Goal: Check status: Check status

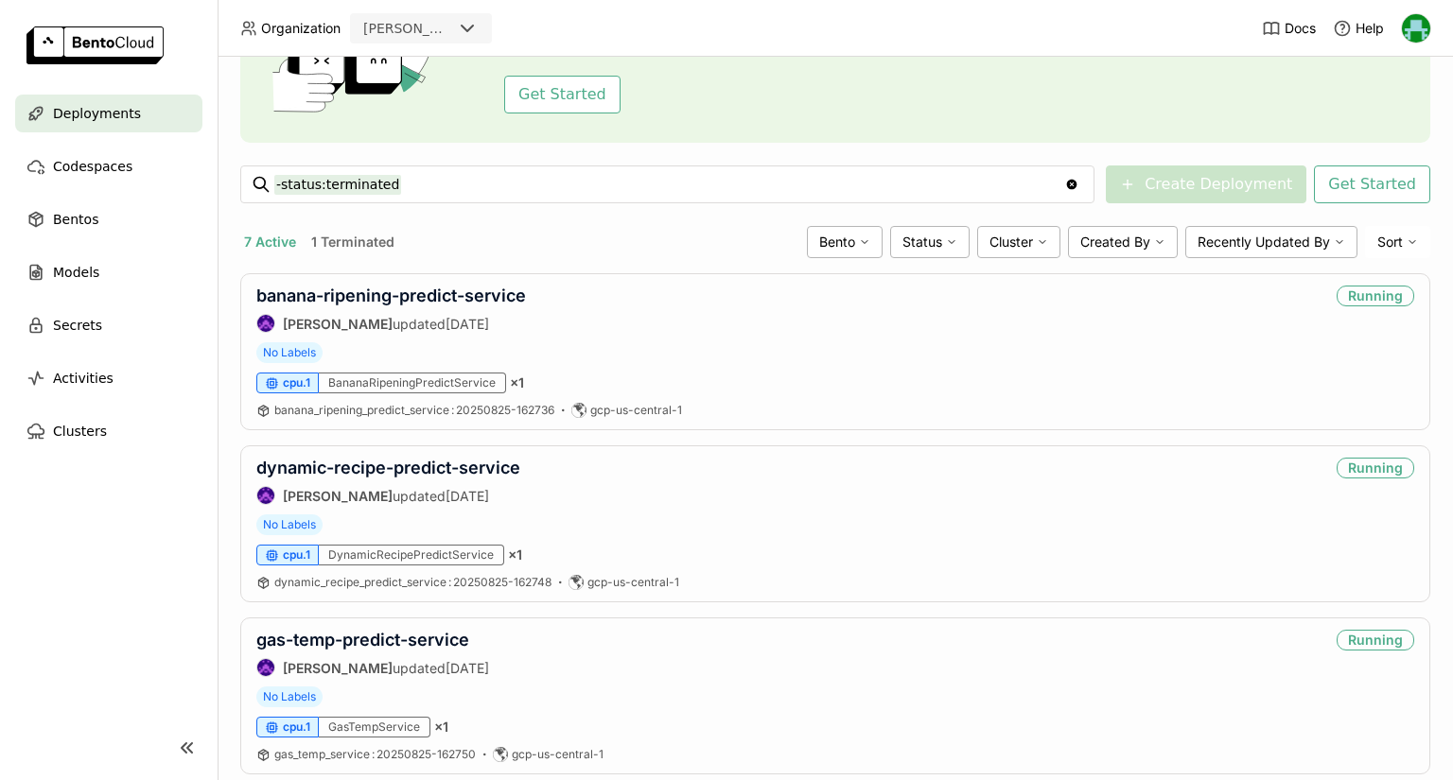
scroll to position [176, 0]
click at [601, 293] on div "banana-ripening-predict-service [PERSON_NAME] updated [DATE] Running" at bounding box center [834, 308] width 1157 height 47
click at [484, 287] on link "banana-ripening-predict-service" at bounding box center [391, 295] width 270 height 20
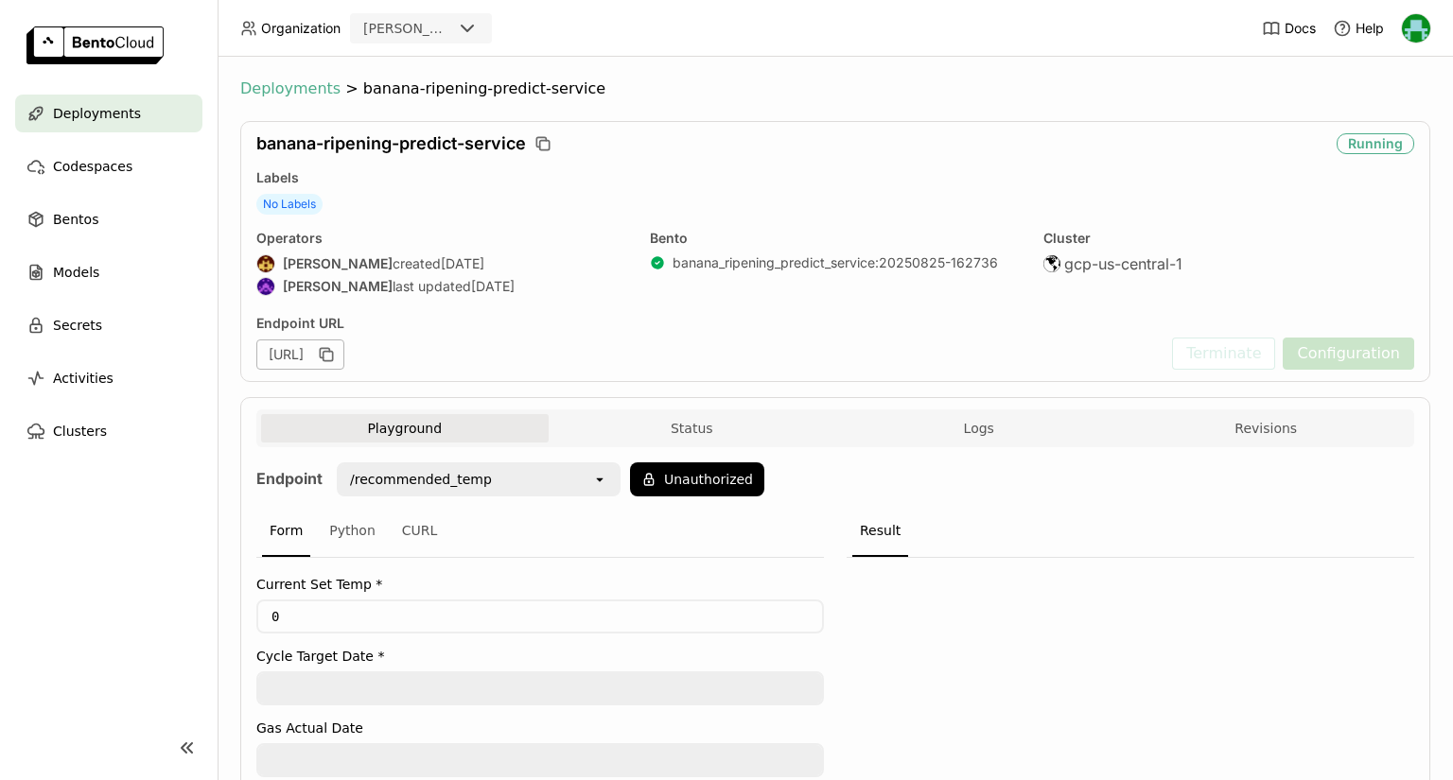
click at [293, 87] on span "Deployments" at bounding box center [290, 88] width 100 height 19
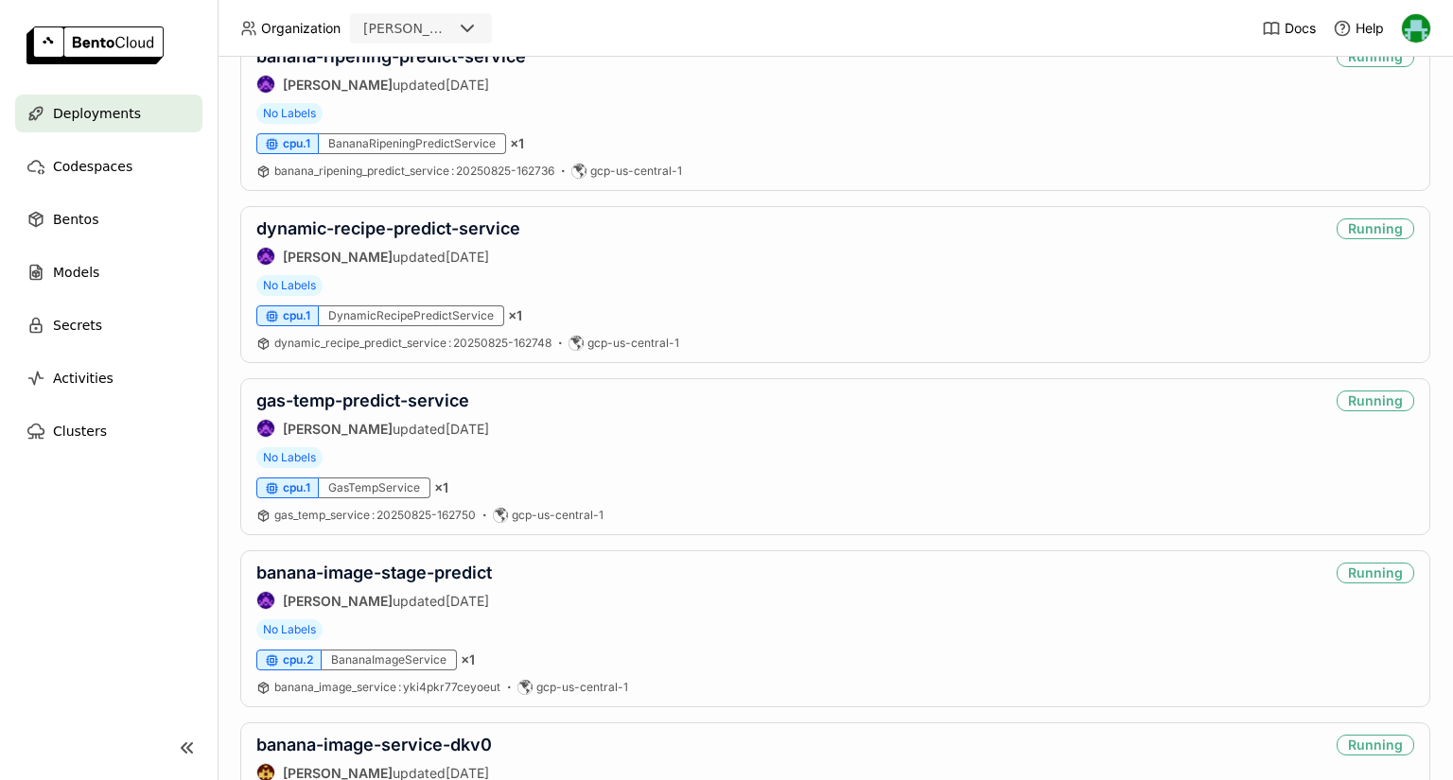
scroll to position [331, 0]
